Goal: Information Seeking & Learning: Learn about a topic

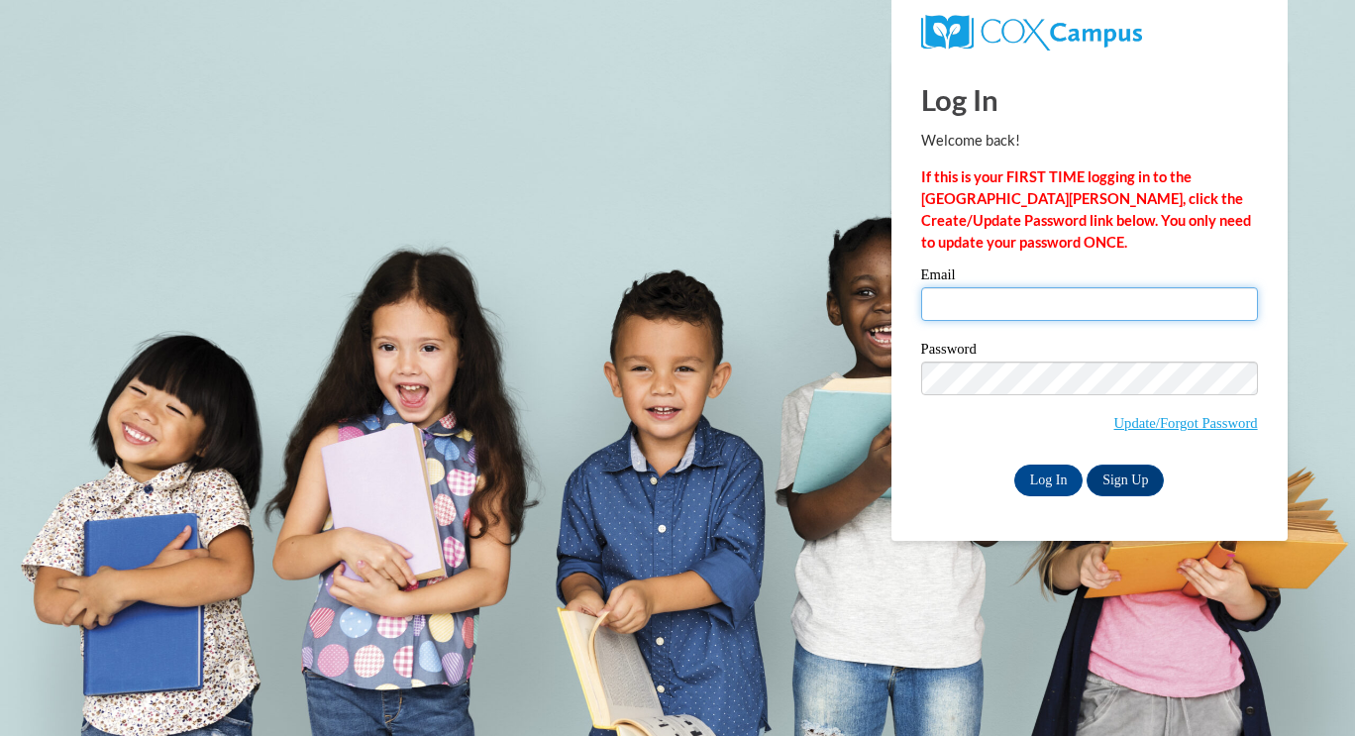
click at [1010, 305] on input "Email" at bounding box center [1089, 304] width 337 height 34
type input "Kizziewilliams32@gmail.com"
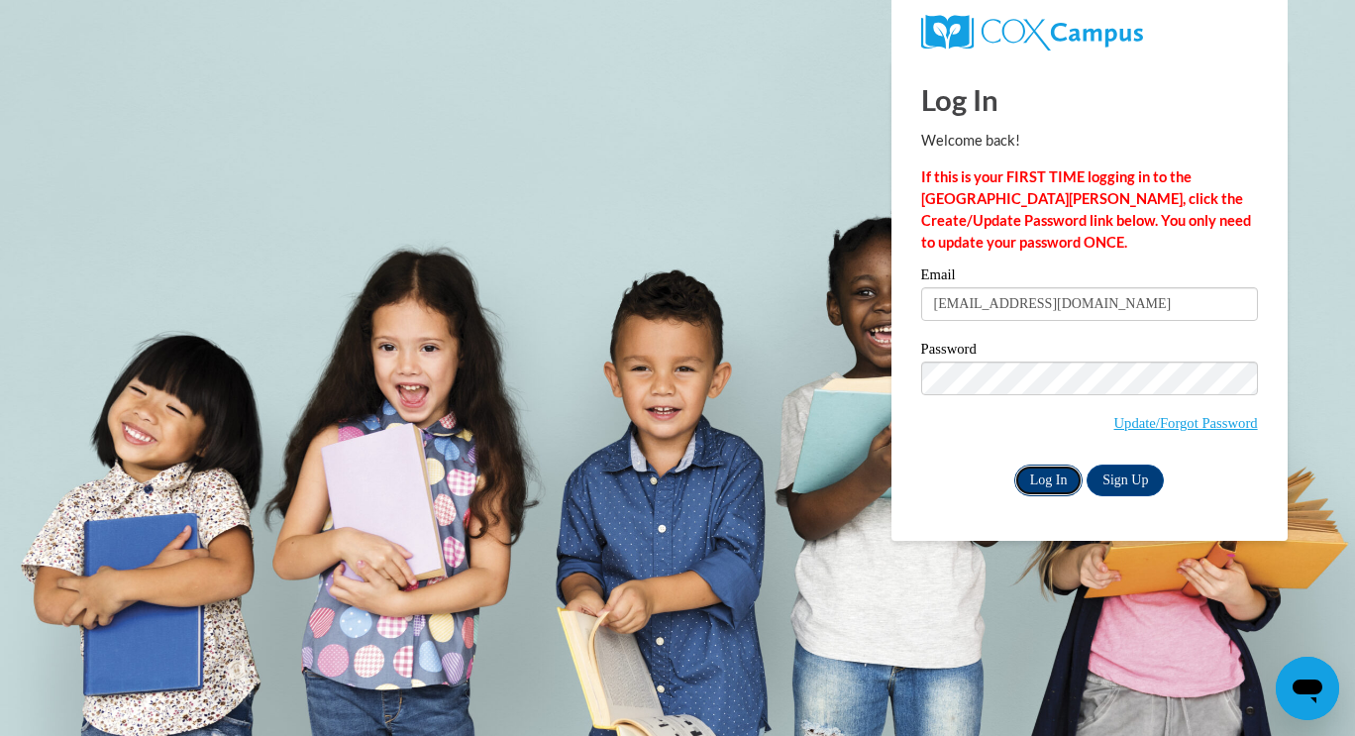
click at [1046, 480] on input "Log In" at bounding box center [1048, 481] width 69 height 32
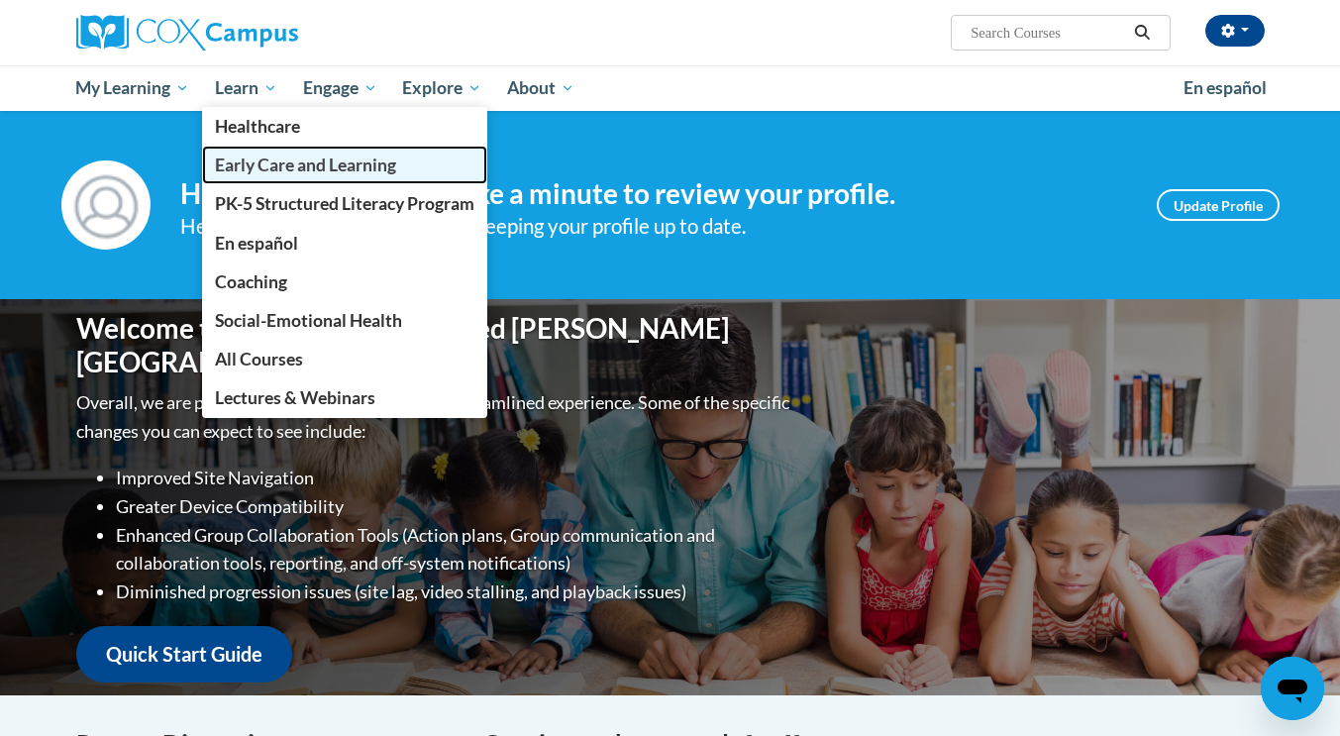
click at [261, 165] on span "Early Care and Learning" at bounding box center [305, 165] width 181 height 21
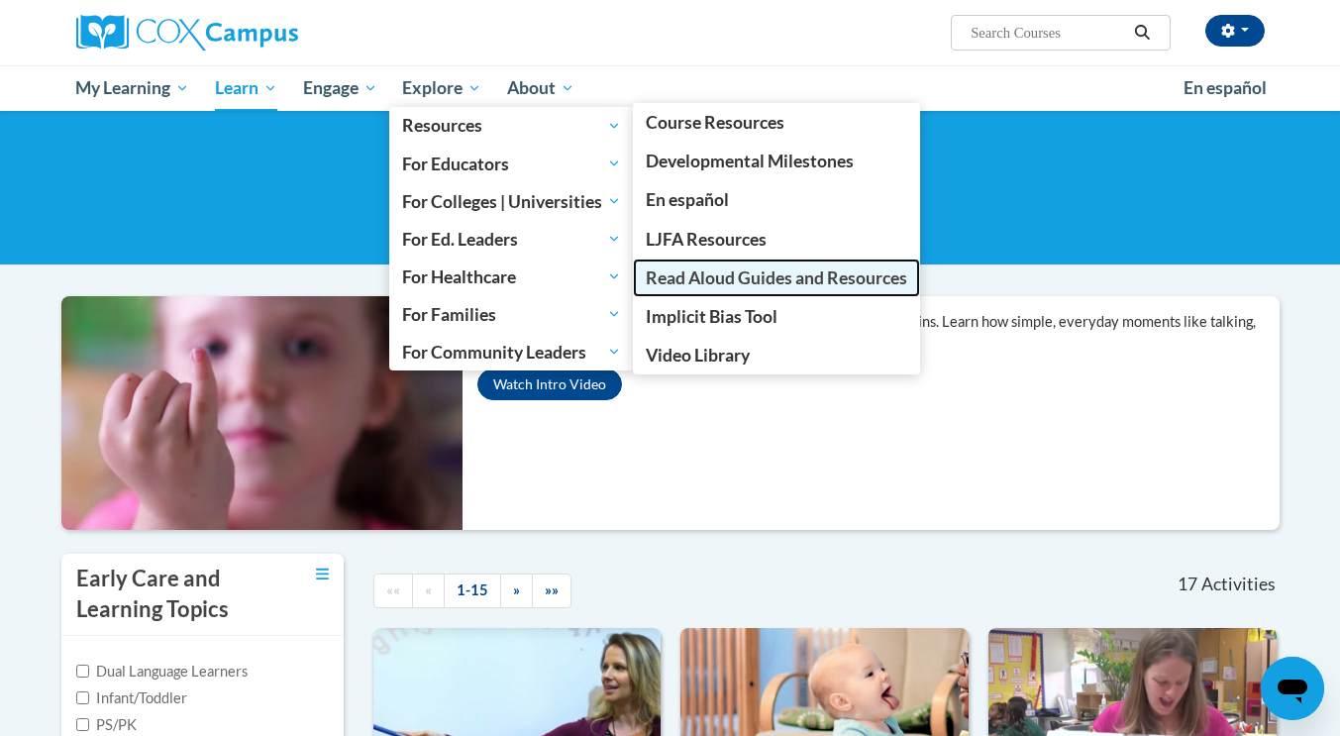
click at [707, 281] on span "Read Aloud Guides and Resources" at bounding box center [777, 277] width 262 height 21
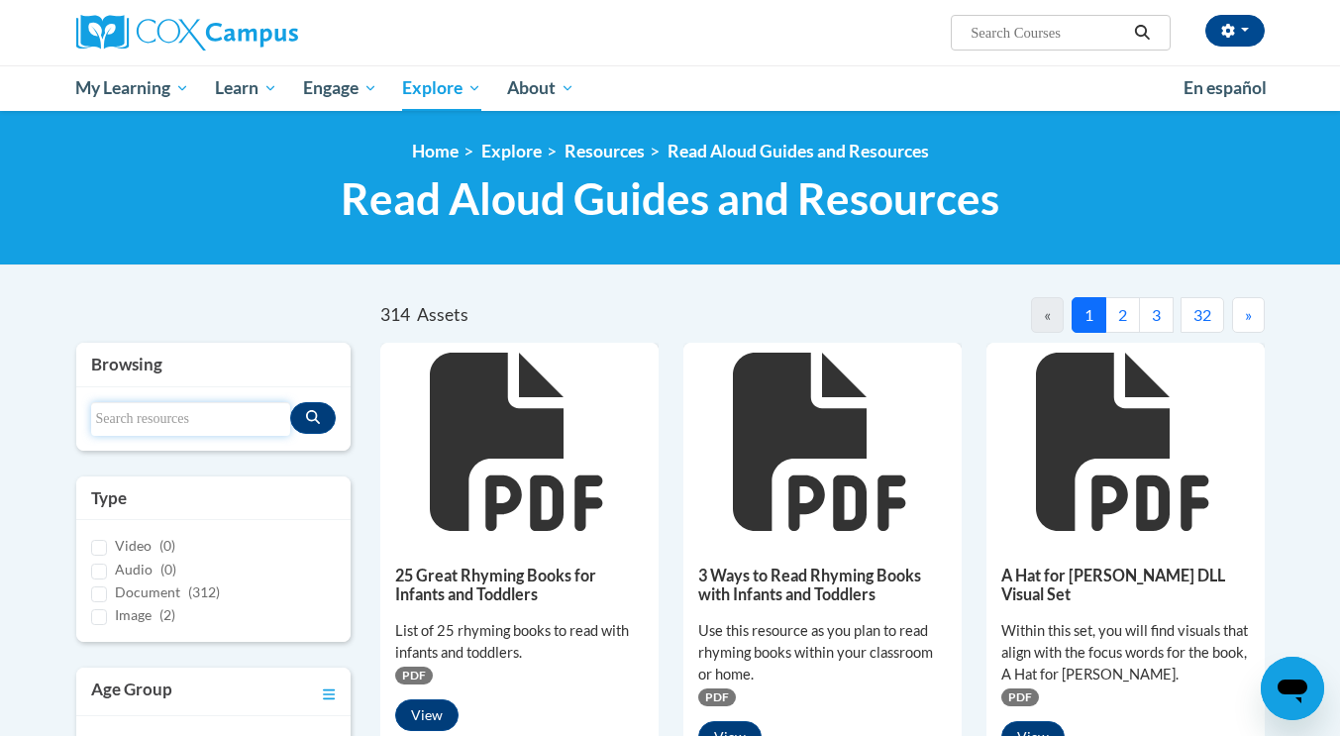
click at [143, 416] on input "Search resources" at bounding box center [191, 419] width 200 height 34
type input "Gilbert Gold fish wants a pet"
click at [310, 422] on icon "Search resources" at bounding box center [313, 417] width 14 height 14
